Goal: Find specific page/section: Find specific page/section

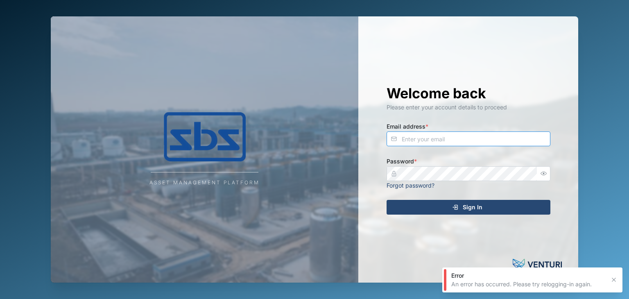
type input "operations_manager@sbs.com.pg"
click at [474, 207] on span "Sign In" at bounding box center [473, 207] width 20 height 14
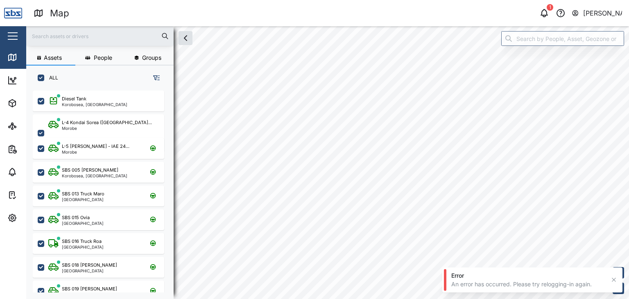
scroll to position [198, 128]
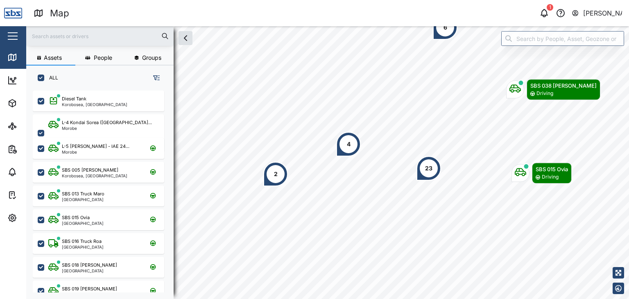
click at [71, 35] on input "text" at bounding box center [100, 36] width 138 height 12
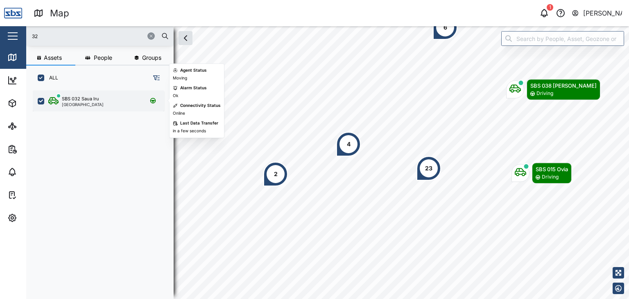
click at [91, 101] on div "SBS 032 Saua Iru" at bounding box center [80, 98] width 37 height 7
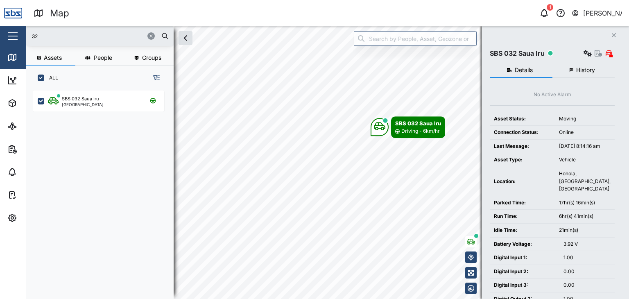
drag, startPoint x: 54, startPoint y: 35, endPoint x: 26, endPoint y: 35, distance: 28.2
click at [26, 35] on div "Map 1 Vijay Kumar Close Map Dashboard Assets ATS Camera Generator Personnel Tan…" at bounding box center [314, 149] width 629 height 299
type input "29"
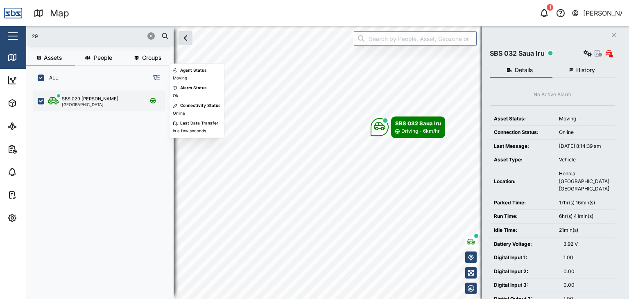
click at [75, 108] on div "SBS 029 Morlie I Port Moresby" at bounding box center [98, 100] width 131 height 21
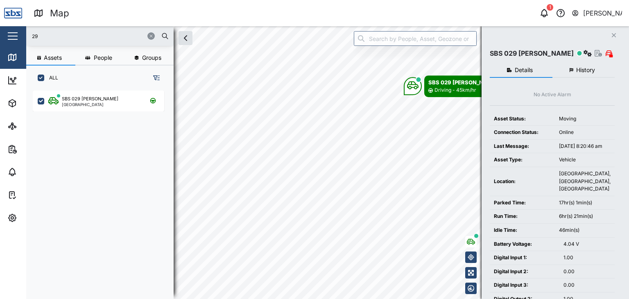
click at [46, 38] on input "29" at bounding box center [100, 36] width 138 height 12
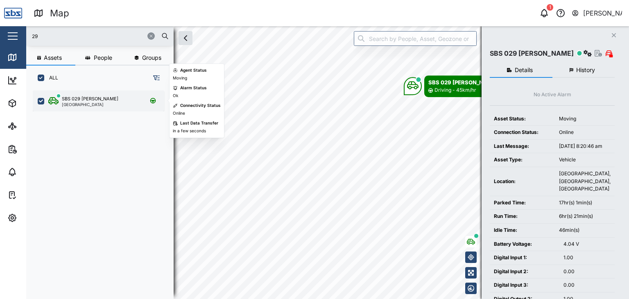
click at [72, 107] on div "SBS 029 Morlie I Port Moresby" at bounding box center [98, 100] width 131 height 21
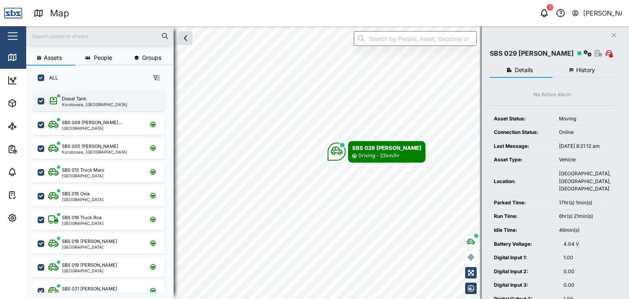
scroll to position [198, 128]
click at [66, 33] on input "text" at bounding box center [100, 36] width 138 height 12
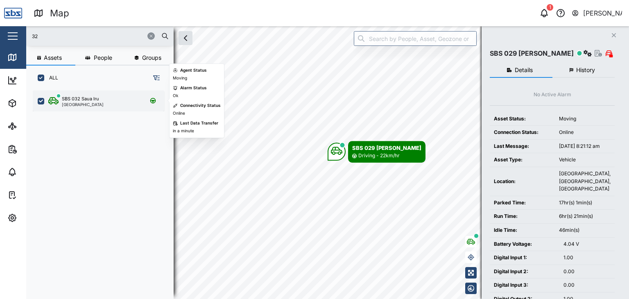
click at [88, 100] on div "SBS 032 Saua Iru" at bounding box center [80, 98] width 37 height 7
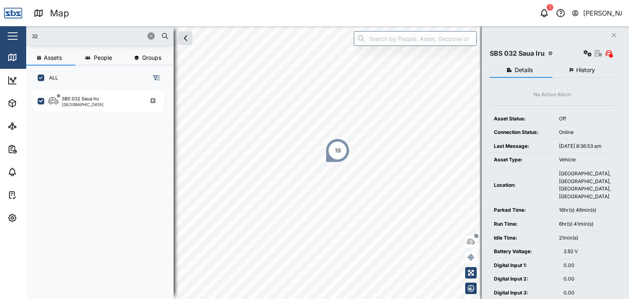
drag, startPoint x: 44, startPoint y: 34, endPoint x: 21, endPoint y: 36, distance: 23.0
click at [21, 36] on div "Map 1 Vijay Kumar Close Map Dashboard Assets ATS Camera Generator Personnel Tan…" at bounding box center [314, 149] width 629 height 299
type input "17"
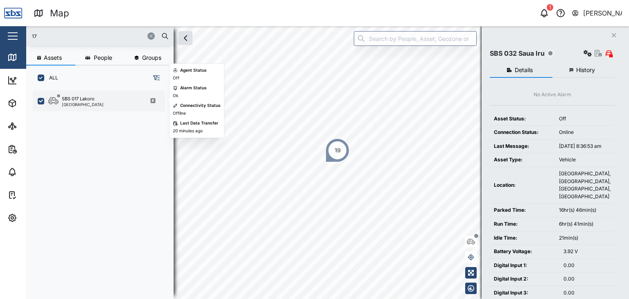
click at [77, 103] on div "[GEOGRAPHIC_DATA]" at bounding box center [83, 104] width 42 height 4
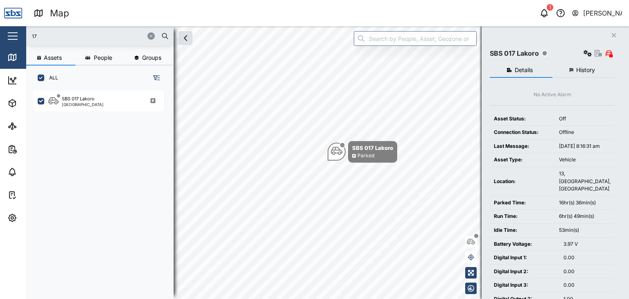
drag, startPoint x: 51, startPoint y: 37, endPoint x: 25, endPoint y: 35, distance: 25.9
click at [25, 35] on div "Map 1 Vijay Kumar Close Map Dashboard Assets ATS Camera Generator Personnel Tan…" at bounding box center [314, 149] width 629 height 299
click at [79, 37] on input "17" at bounding box center [100, 36] width 138 height 12
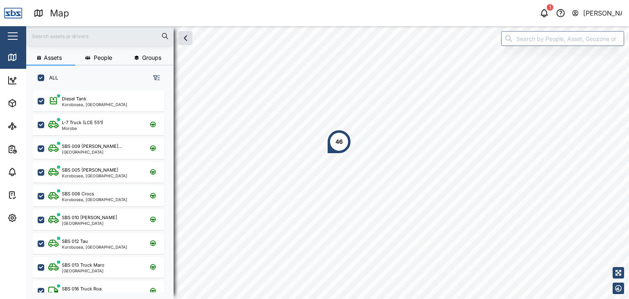
scroll to position [198, 128]
click at [72, 41] on input "text" at bounding box center [100, 36] width 138 height 12
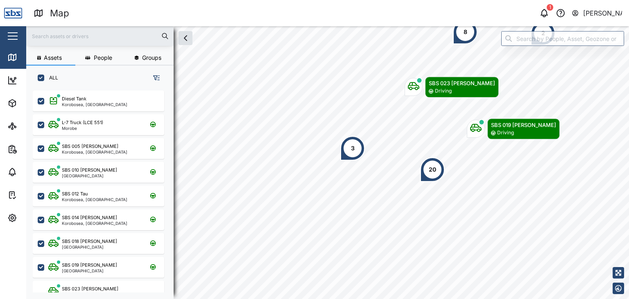
click at [84, 33] on input "text" at bounding box center [100, 36] width 138 height 12
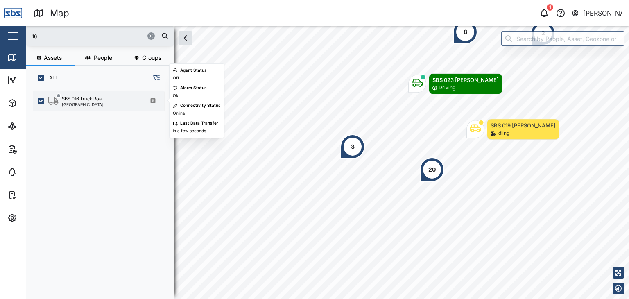
click at [81, 102] on div "[GEOGRAPHIC_DATA]" at bounding box center [83, 104] width 42 height 4
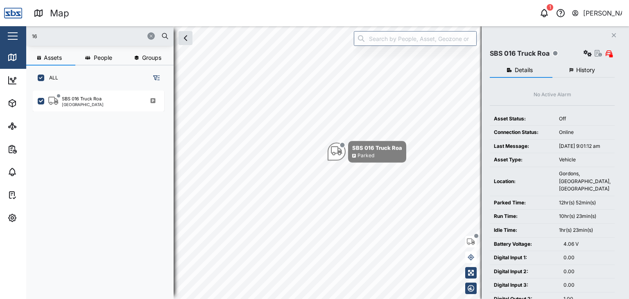
drag, startPoint x: 46, startPoint y: 36, endPoint x: 23, endPoint y: 34, distance: 23.4
click at [23, 34] on div "Map 1 [PERSON_NAME] Close Map Dashboard Assets ATS Camera Generator Personnel T…" at bounding box center [314, 149] width 629 height 299
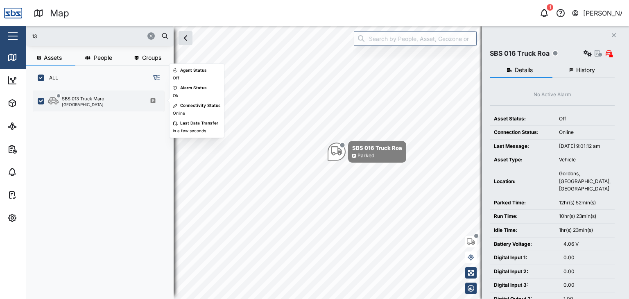
click at [102, 99] on div "SBS 013 Truck Maro" at bounding box center [83, 98] width 43 height 7
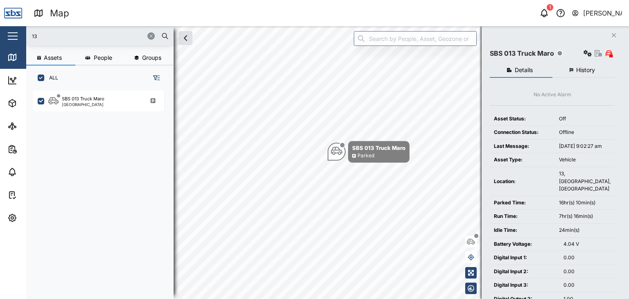
drag, startPoint x: 47, startPoint y: 31, endPoint x: 29, endPoint y: 31, distance: 17.2
click at [29, 31] on div "13" at bounding box center [99, 36] width 147 height 20
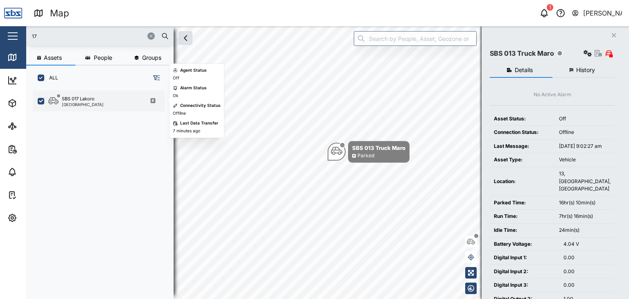
click at [92, 104] on div "[GEOGRAPHIC_DATA]" at bounding box center [83, 104] width 42 height 4
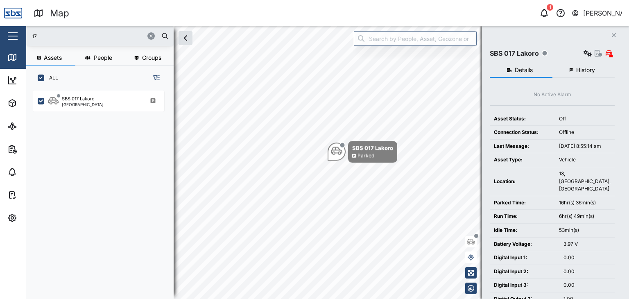
drag, startPoint x: 46, startPoint y: 35, endPoint x: 27, endPoint y: 31, distance: 19.7
click at [27, 31] on div "17" at bounding box center [99, 36] width 147 height 20
click at [51, 35] on input "17" at bounding box center [100, 36] width 138 height 12
drag, startPoint x: 46, startPoint y: 36, endPoint x: 31, endPoint y: 37, distance: 15.6
click at [31, 37] on div "17" at bounding box center [99, 36] width 147 height 20
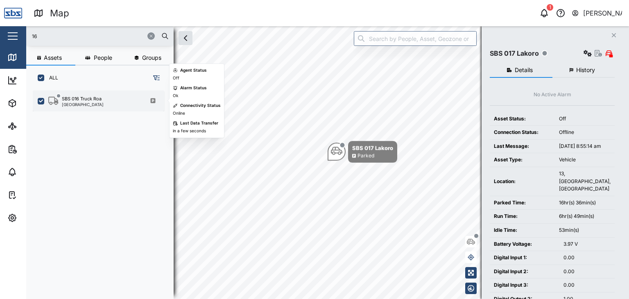
click at [87, 106] on div "SBS 016 Truck Roa [GEOGRAPHIC_DATA]" at bounding box center [98, 100] width 131 height 21
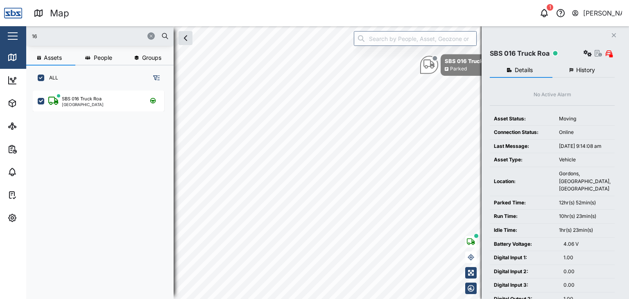
drag, startPoint x: 56, startPoint y: 39, endPoint x: 27, endPoint y: 34, distance: 28.8
click at [27, 34] on div "16" at bounding box center [99, 36] width 147 height 20
type input "17"
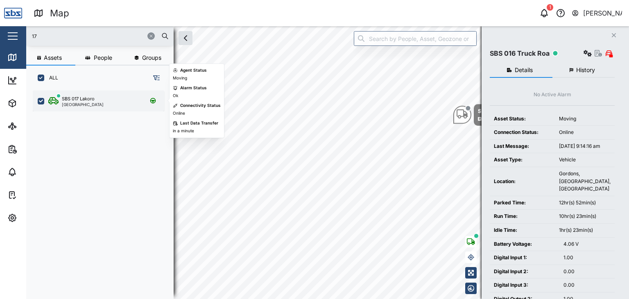
click at [90, 104] on div "[GEOGRAPHIC_DATA]" at bounding box center [83, 104] width 42 height 4
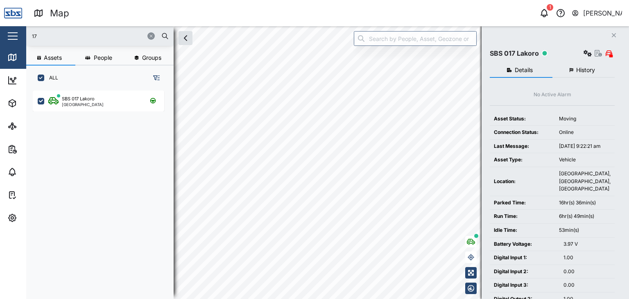
click at [44, 41] on input "17" at bounding box center [100, 36] width 138 height 12
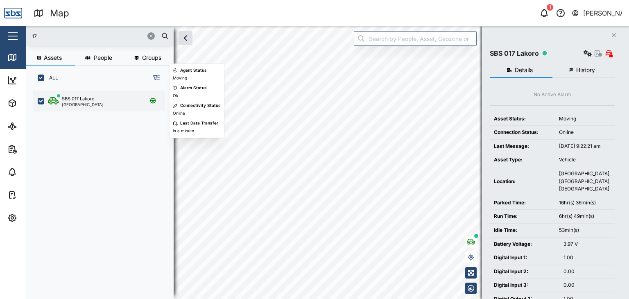
click at [75, 102] on div "[GEOGRAPHIC_DATA]" at bounding box center [83, 104] width 42 height 4
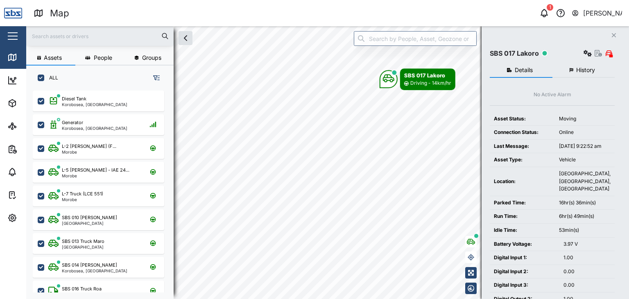
click at [74, 36] on input "text" at bounding box center [100, 36] width 138 height 12
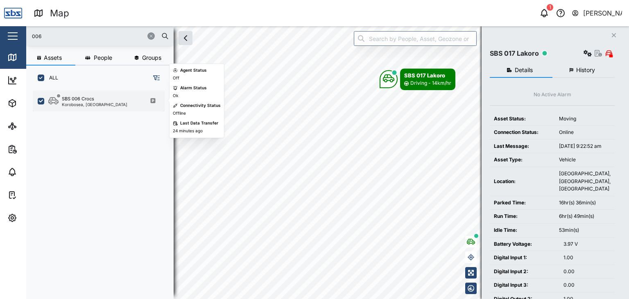
click at [103, 105] on div "Korobosea, [GEOGRAPHIC_DATA]" at bounding box center [95, 104] width 66 height 4
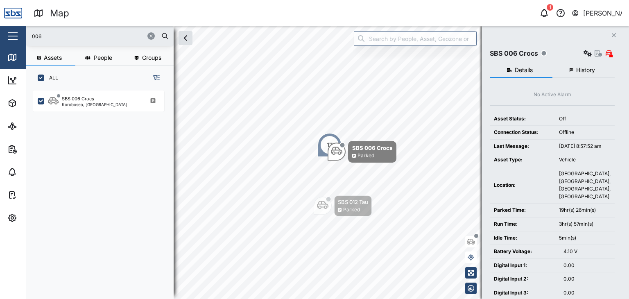
drag, startPoint x: 51, startPoint y: 37, endPoint x: 6, endPoint y: 38, distance: 45.0
click at [6, 38] on div "Map 1 Vijay Kumar Close Map Dashboard Assets ATS Camera Generator Personnel Tan…" at bounding box center [314, 149] width 629 height 299
type input "17"
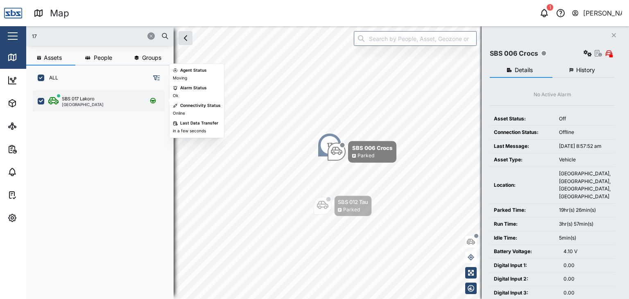
click at [90, 96] on div "SBS 017 Lakoro" at bounding box center [78, 98] width 33 height 7
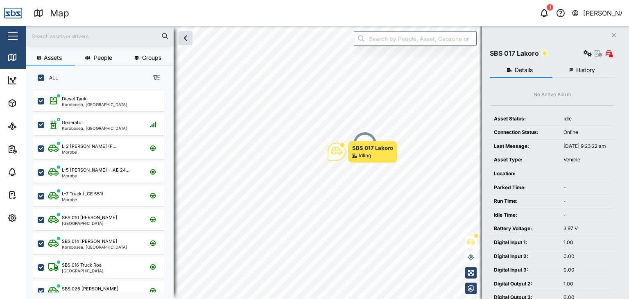
scroll to position [198, 128]
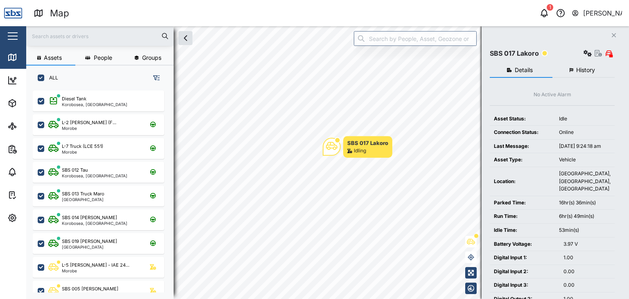
click at [66, 41] on input "text" at bounding box center [100, 36] width 138 height 12
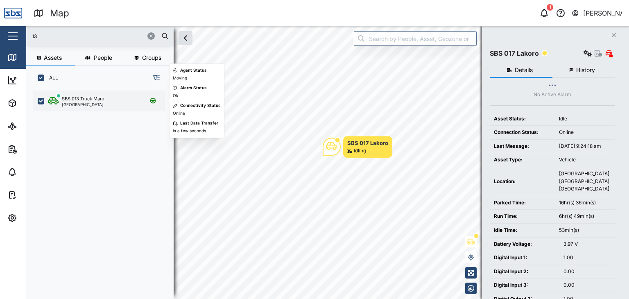
click at [88, 106] on div "SBS 013 Truck Maro [GEOGRAPHIC_DATA]" at bounding box center [98, 100] width 131 height 21
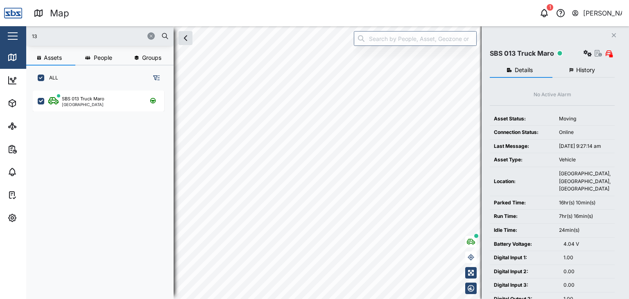
drag, startPoint x: 47, startPoint y: 35, endPoint x: 25, endPoint y: 32, distance: 22.7
click at [25, 32] on div "Map 1 [PERSON_NAME] Close Map Dashboard Assets ATS Camera Generator Personnel T…" at bounding box center [314, 149] width 629 height 299
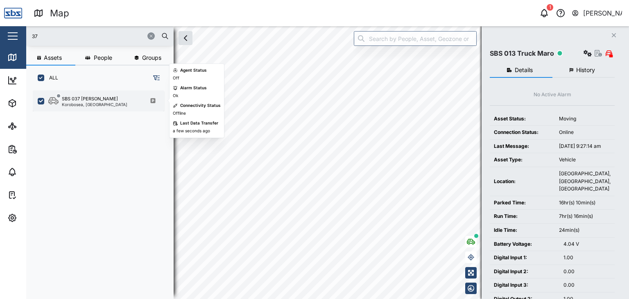
click at [92, 108] on div "SBS 037 Jason P Korobosea, Port Moresby" at bounding box center [98, 100] width 131 height 21
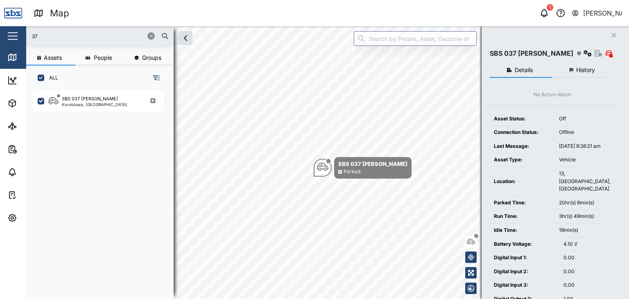
drag, startPoint x: 51, startPoint y: 38, endPoint x: 26, endPoint y: 37, distance: 25.0
click at [26, 37] on div "Map 1 Vijay Kumar Close Map Dashboard Assets ATS Camera Generator Personnel Tan…" at bounding box center [314, 149] width 629 height 299
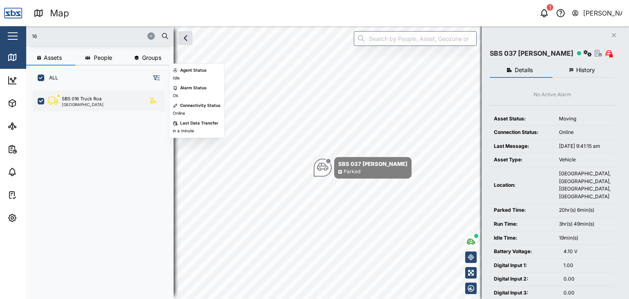
click at [75, 99] on div "SBS 016 Truck Roa" at bounding box center [82, 98] width 40 height 7
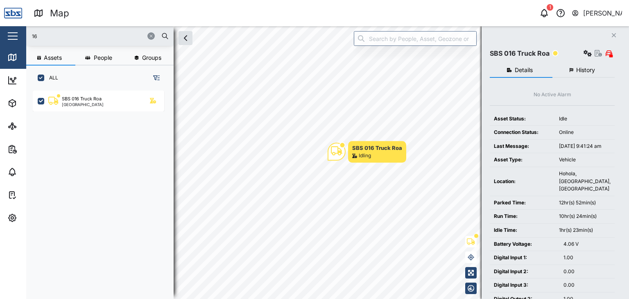
drag, startPoint x: 64, startPoint y: 33, endPoint x: 44, endPoint y: 33, distance: 20.1
click at [44, 33] on input "16" at bounding box center [100, 36] width 138 height 12
type input "1"
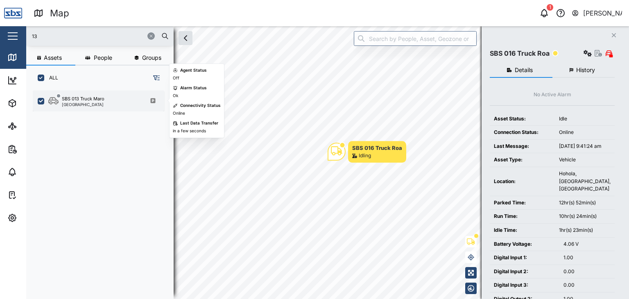
click at [83, 103] on div "[GEOGRAPHIC_DATA]" at bounding box center [83, 104] width 43 height 4
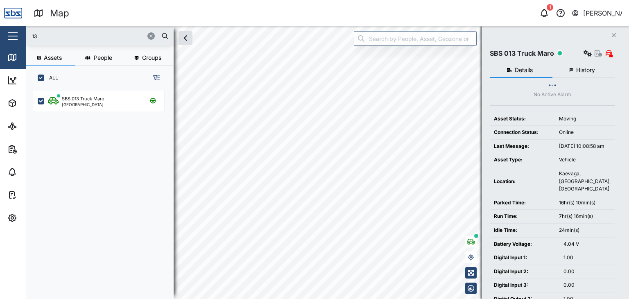
drag, startPoint x: 38, startPoint y: 37, endPoint x: 20, endPoint y: 34, distance: 18.2
click at [20, 34] on div "Map 1 Vijay Kumar Close Map Dashboard Assets ATS Camera Generator Personnel Tan…" at bounding box center [314, 149] width 629 height 299
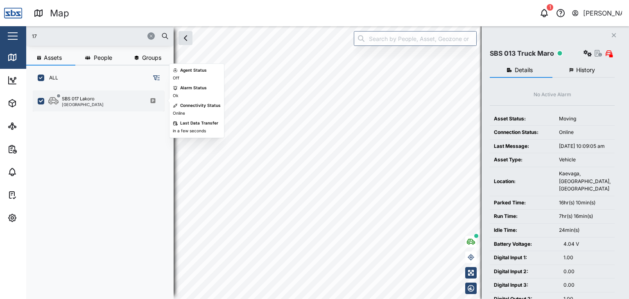
click at [72, 104] on div "[GEOGRAPHIC_DATA]" at bounding box center [83, 104] width 42 height 4
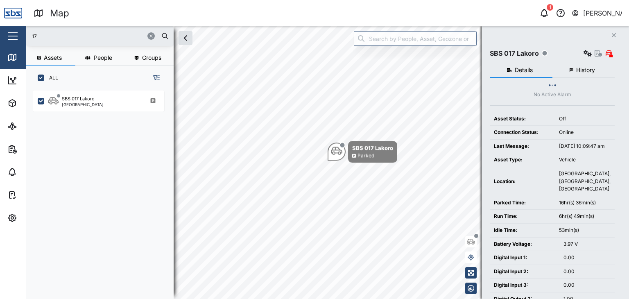
drag, startPoint x: 51, startPoint y: 39, endPoint x: 17, endPoint y: 39, distance: 34.0
click at [17, 39] on div "Map 1 Vijay Kumar Close Map Dashboard Assets ATS Camera Generator Personnel Tan…" at bounding box center [314, 149] width 629 height 299
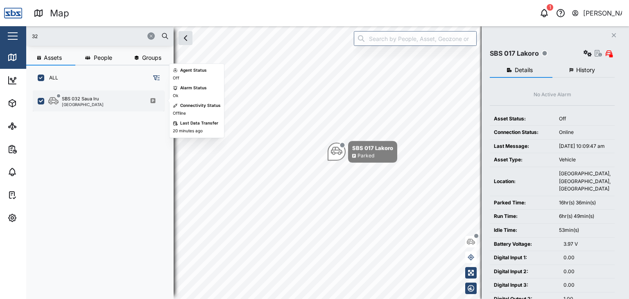
click at [95, 108] on div "SBS 032 Saua Iru Port Moresby" at bounding box center [98, 100] width 131 height 21
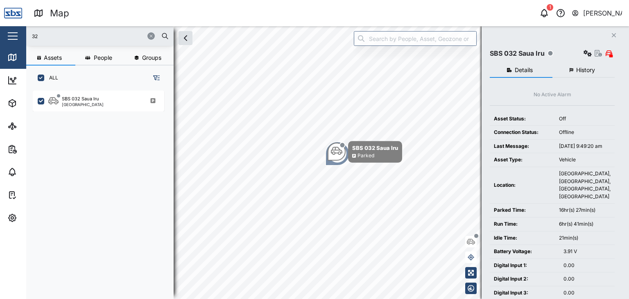
drag, startPoint x: 56, startPoint y: 42, endPoint x: 45, endPoint y: 41, distance: 10.7
click at [48, 41] on div "32" at bounding box center [99, 36] width 147 height 20
drag, startPoint x: 45, startPoint y: 40, endPoint x: 23, endPoint y: 39, distance: 22.1
click at [23, 39] on div "Map 1 Vijay Kumar Close Map Dashboard Assets ATS Camera Generator Personnel Tan…" at bounding box center [314, 149] width 629 height 299
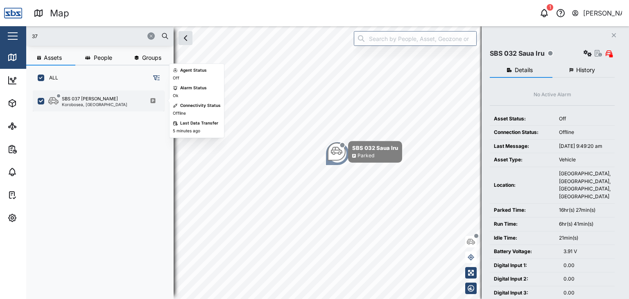
click at [80, 99] on div "SBS 037 [PERSON_NAME]" at bounding box center [90, 98] width 56 height 7
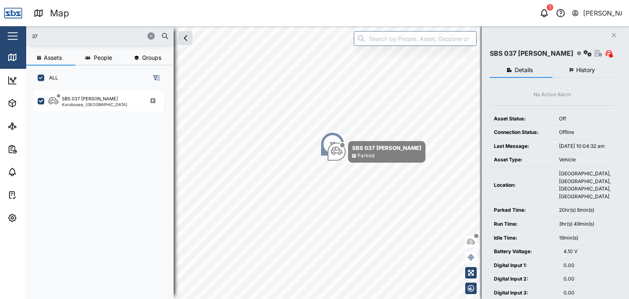
drag, startPoint x: 46, startPoint y: 36, endPoint x: 22, endPoint y: 36, distance: 23.7
click at [22, 36] on div "Map 1 Vijay Kumar Close Map Dashboard Assets ATS Camera Generator Personnel Tan…" at bounding box center [314, 149] width 629 height 299
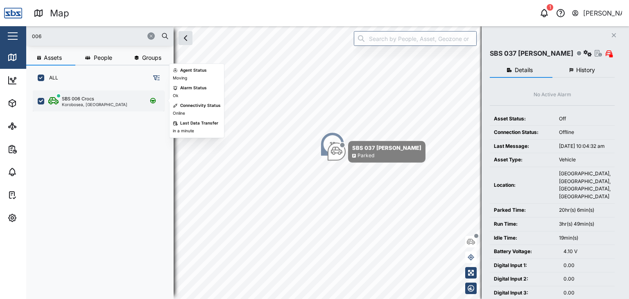
click at [88, 103] on div "Korobosea, [GEOGRAPHIC_DATA]" at bounding box center [95, 104] width 66 height 4
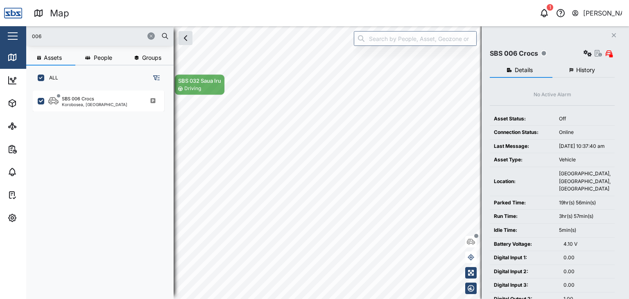
drag, startPoint x: 59, startPoint y: 35, endPoint x: 0, endPoint y: 33, distance: 59.4
click at [0, 33] on div "Map 1 Vijay Kumar Close Map Dashboard Assets ATS Camera Generator Personnel Tan…" at bounding box center [314, 149] width 629 height 299
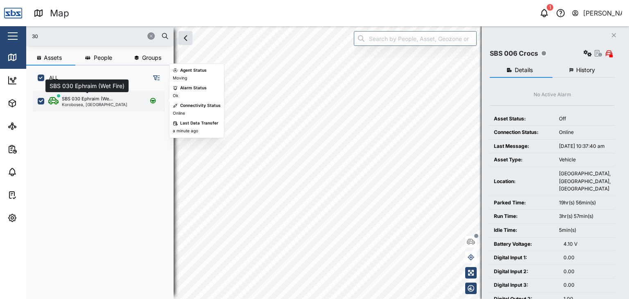
click at [99, 99] on div "SBS 030 Ephraim (We..." at bounding box center [87, 98] width 51 height 7
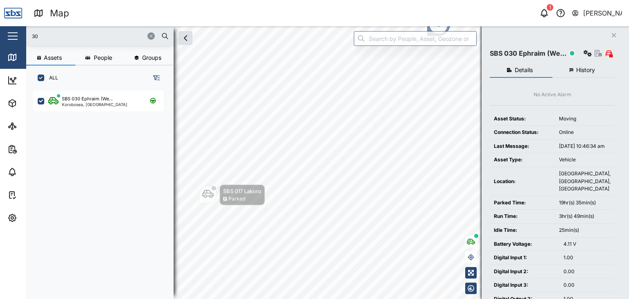
drag, startPoint x: 40, startPoint y: 39, endPoint x: 21, endPoint y: 38, distance: 18.5
click at [21, 38] on div "Map 1 Vijay Kumar Close Map Dashboard Assets ATS Camera Generator Personnel Tan…" at bounding box center [314, 149] width 629 height 299
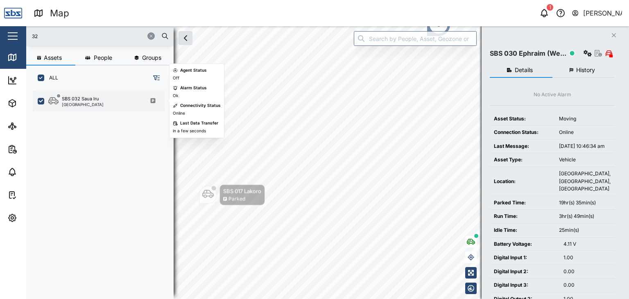
click at [97, 102] on div "[GEOGRAPHIC_DATA]" at bounding box center [83, 104] width 42 height 4
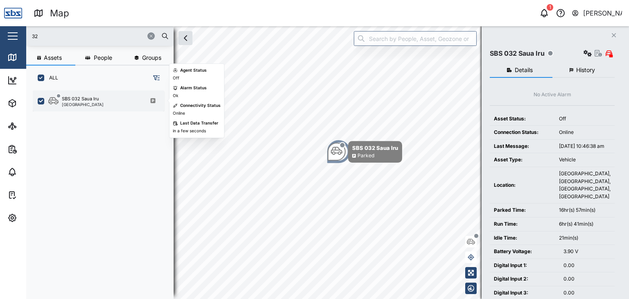
click at [78, 103] on div "[GEOGRAPHIC_DATA]" at bounding box center [83, 104] width 42 height 4
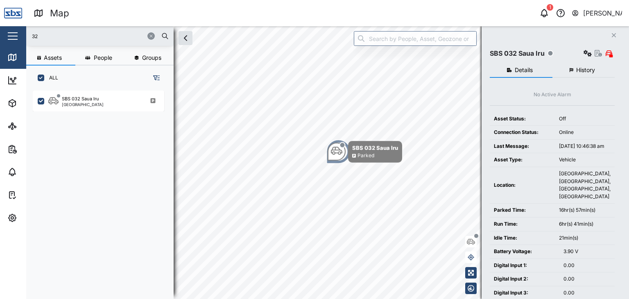
drag, startPoint x: 49, startPoint y: 32, endPoint x: 7, endPoint y: 35, distance: 41.8
click at [7, 35] on div "Map 1 Vijay Kumar Close Map Dashboard Assets ATS Camera Generator Personnel Tan…" at bounding box center [314, 149] width 629 height 299
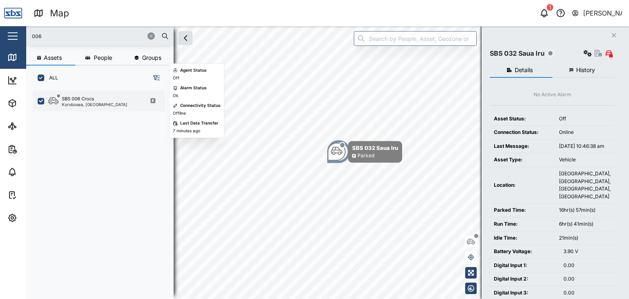
click at [94, 104] on div "Korobosea, [GEOGRAPHIC_DATA]" at bounding box center [95, 104] width 66 height 4
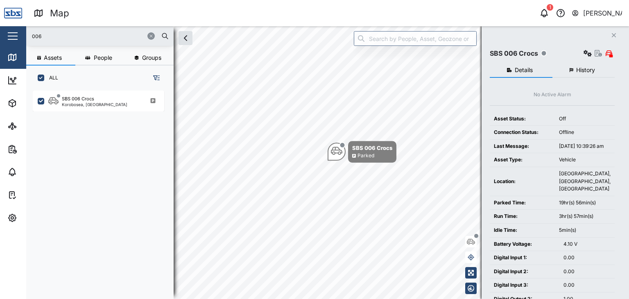
drag, startPoint x: 44, startPoint y: 33, endPoint x: 21, endPoint y: 34, distance: 23.0
click at [21, 34] on div "Map 1 Vijay Kumar Close Map Dashboard Assets ATS Camera Generator Personnel Tan…" at bounding box center [314, 149] width 629 height 299
type input "3"
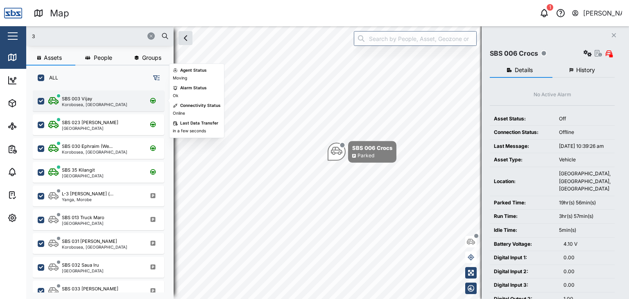
click at [73, 104] on div "Korobosea, [GEOGRAPHIC_DATA]" at bounding box center [95, 104] width 66 height 4
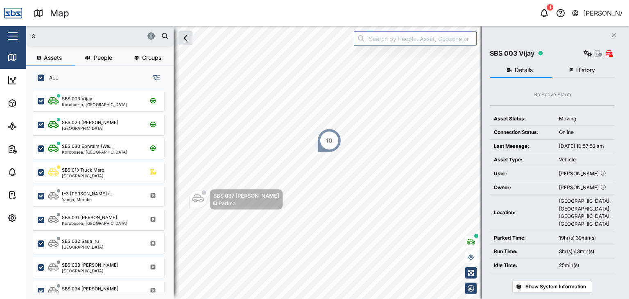
click at [43, 39] on input "3" at bounding box center [100, 36] width 138 height 12
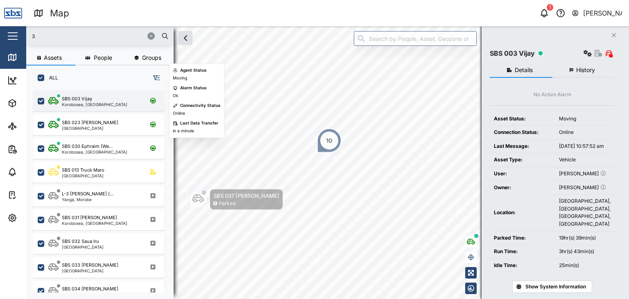
click at [92, 108] on div "SBS 003 Vijay Korobosea, Port Moresby" at bounding box center [98, 100] width 131 height 21
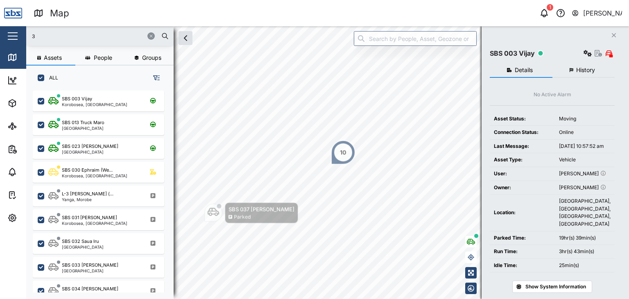
drag, startPoint x: 44, startPoint y: 36, endPoint x: 31, endPoint y: 36, distance: 13.1
click at [31, 36] on input "3" at bounding box center [100, 36] width 138 height 12
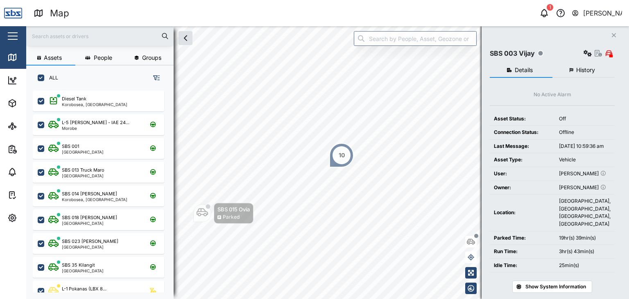
click at [56, 38] on input "text" at bounding box center [100, 36] width 138 height 12
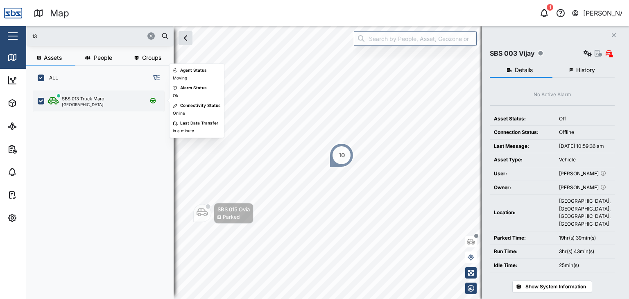
click at [101, 100] on div "SBS 013 Truck Maro" at bounding box center [83, 98] width 43 height 7
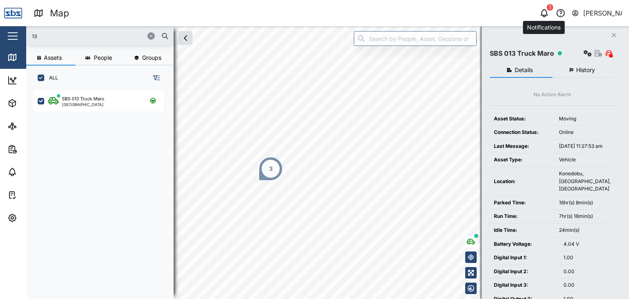
click at [542, 14] on icon "button" at bounding box center [544, 12] width 7 height 6
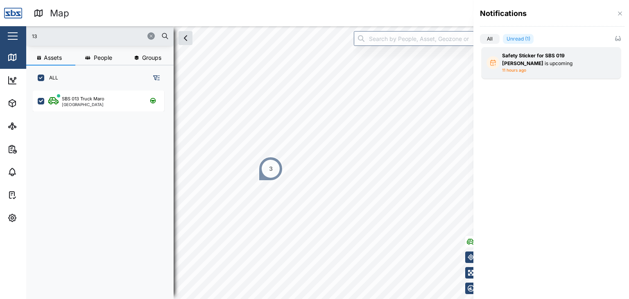
click at [531, 66] on div "Safety Sticker for SBS 019 Philip A is upcoming" at bounding box center [551, 59] width 98 height 15
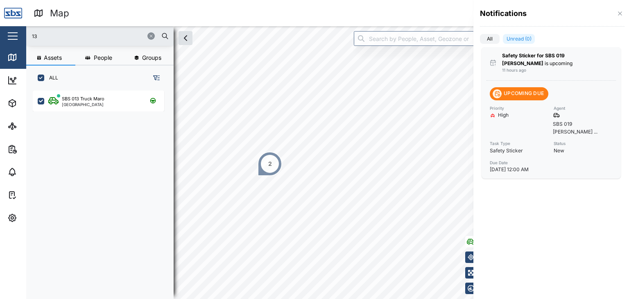
click at [44, 37] on div at bounding box center [314, 149] width 629 height 299
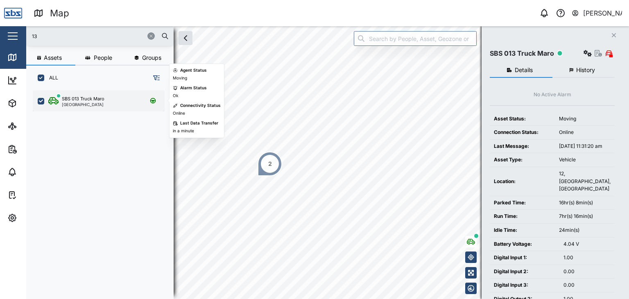
click at [80, 102] on div "[GEOGRAPHIC_DATA]" at bounding box center [83, 104] width 43 height 4
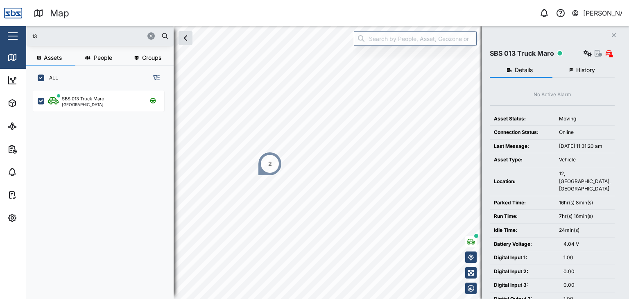
drag, startPoint x: 49, startPoint y: 39, endPoint x: 25, endPoint y: 34, distance: 24.2
click at [25, 34] on div "Map 0 Vijay Kumar Close Map Dashboard Assets ATS Camera Generator Personnel Tan…" at bounding box center [314, 149] width 629 height 299
type input "13"
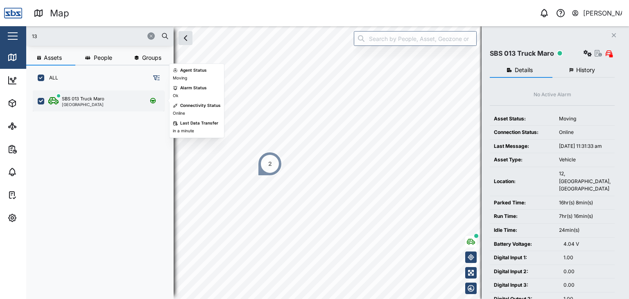
click at [81, 104] on div "[GEOGRAPHIC_DATA]" at bounding box center [83, 104] width 43 height 4
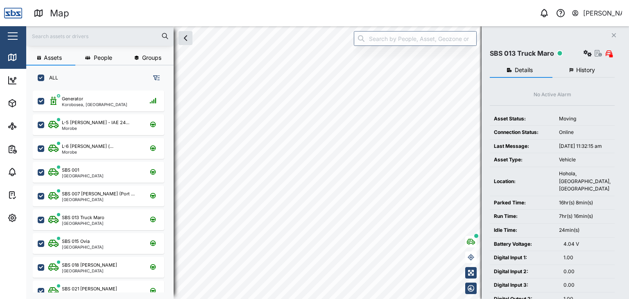
click at [70, 36] on input "text" at bounding box center [100, 36] width 138 height 12
type input "16"
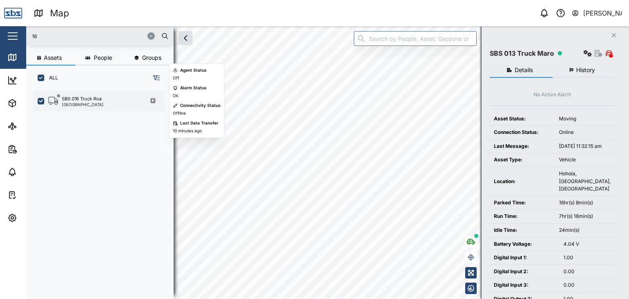
click at [90, 99] on div "SBS 016 Truck Roa" at bounding box center [82, 98] width 40 height 7
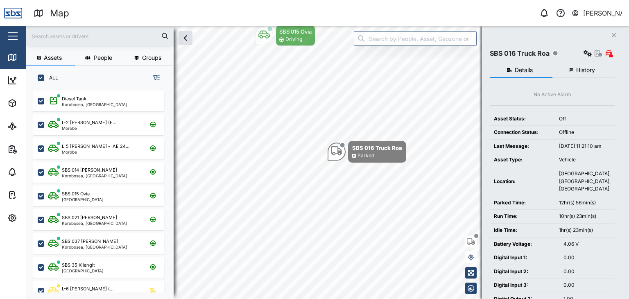
click at [41, 29] on div at bounding box center [99, 36] width 147 height 20
click at [42, 35] on input "text" at bounding box center [100, 36] width 138 height 12
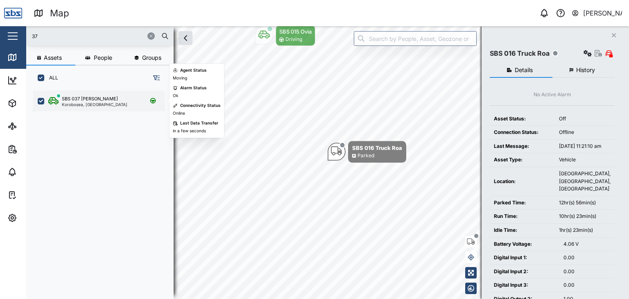
click at [92, 103] on div "Korobosea, [GEOGRAPHIC_DATA]" at bounding box center [95, 104] width 66 height 4
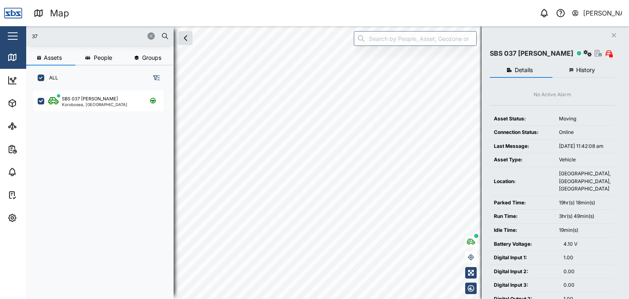
click at [47, 35] on input "37" at bounding box center [100, 36] width 138 height 12
click at [64, 38] on input "37" at bounding box center [100, 36] width 138 height 12
type input "3"
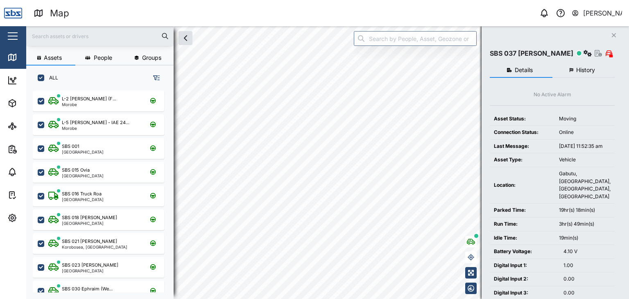
click at [53, 36] on input "text" at bounding box center [100, 36] width 138 height 12
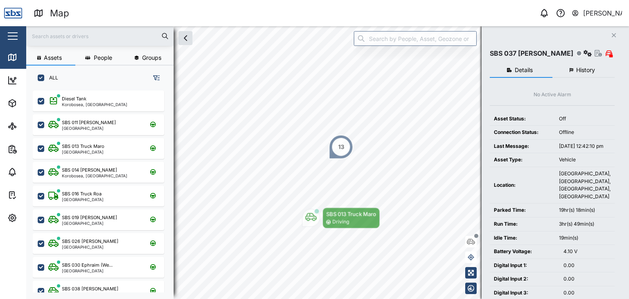
click at [54, 33] on input "text" at bounding box center [100, 36] width 138 height 12
